Goal: Find specific page/section: Find specific page/section

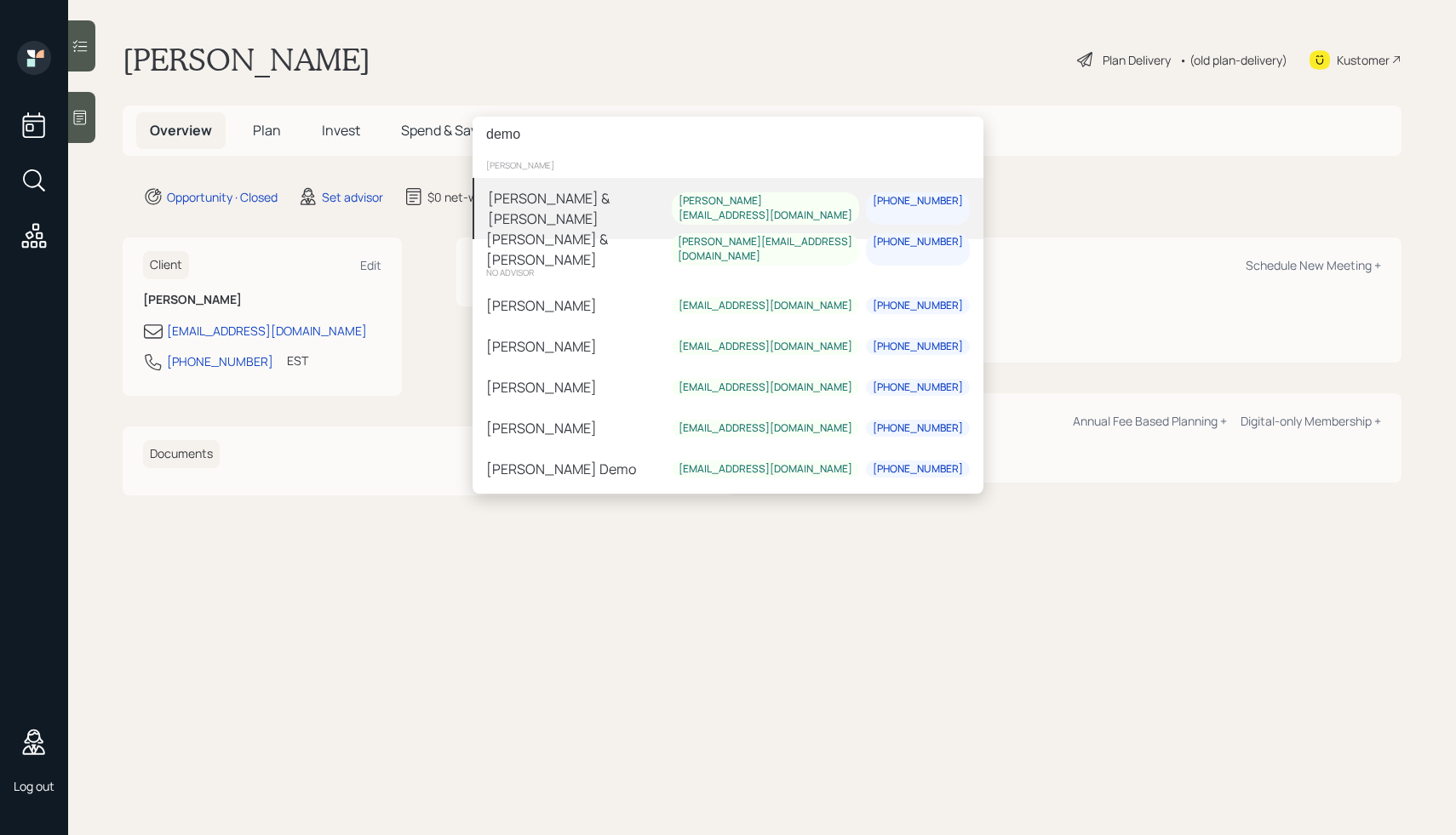
type input "demo"
